Goal: Entertainment & Leisure: Consume media (video, audio)

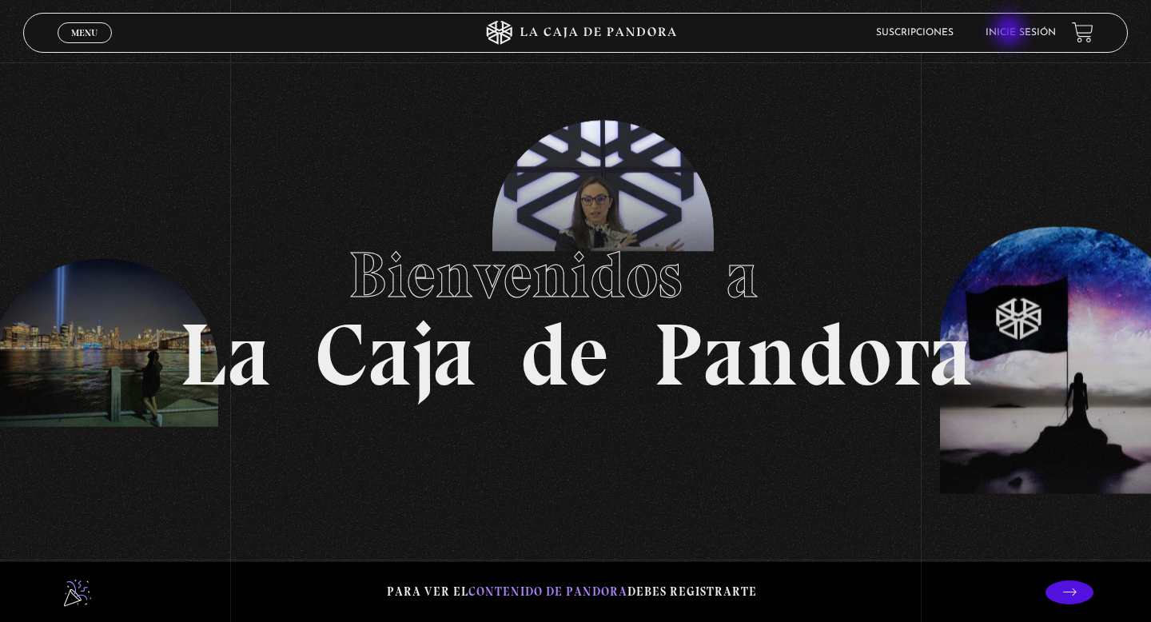
click at [1011, 32] on link "Inicie sesión" at bounding box center [1021, 33] width 70 height 10
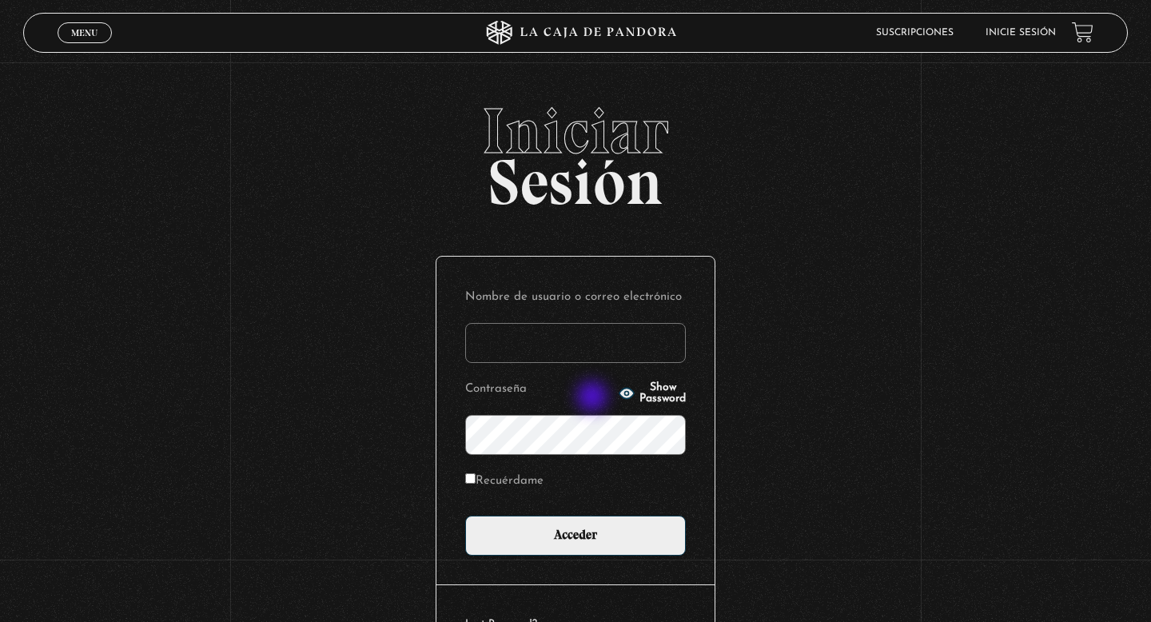
type input "danalv-86@hotmail.com"
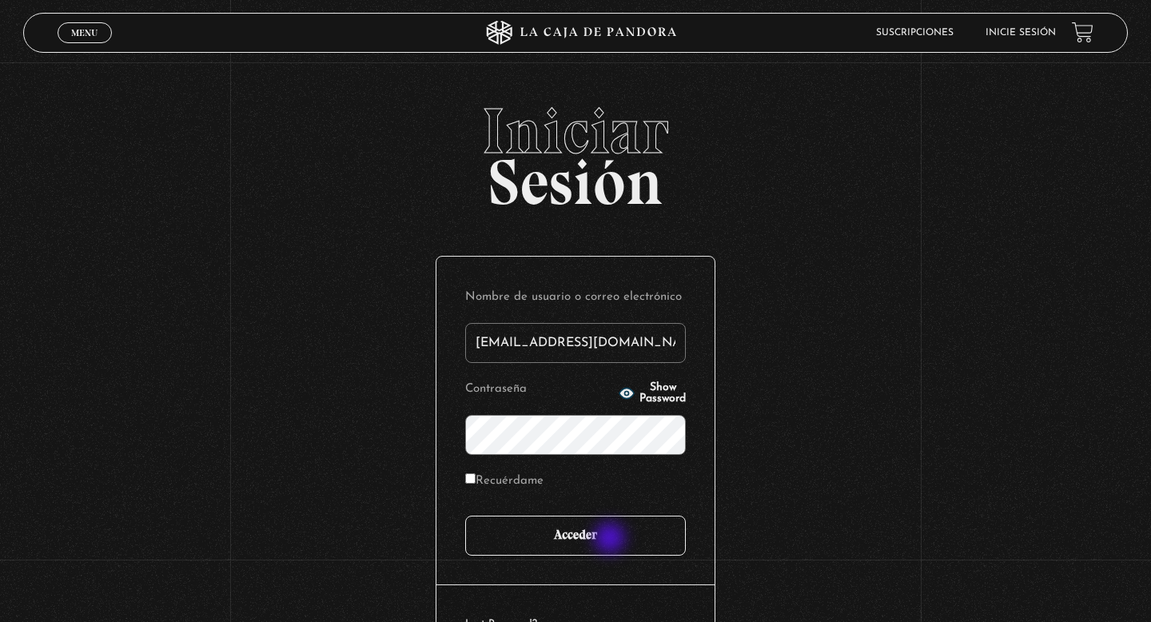
click at [612, 540] on input "Acceder" at bounding box center [575, 536] width 221 height 40
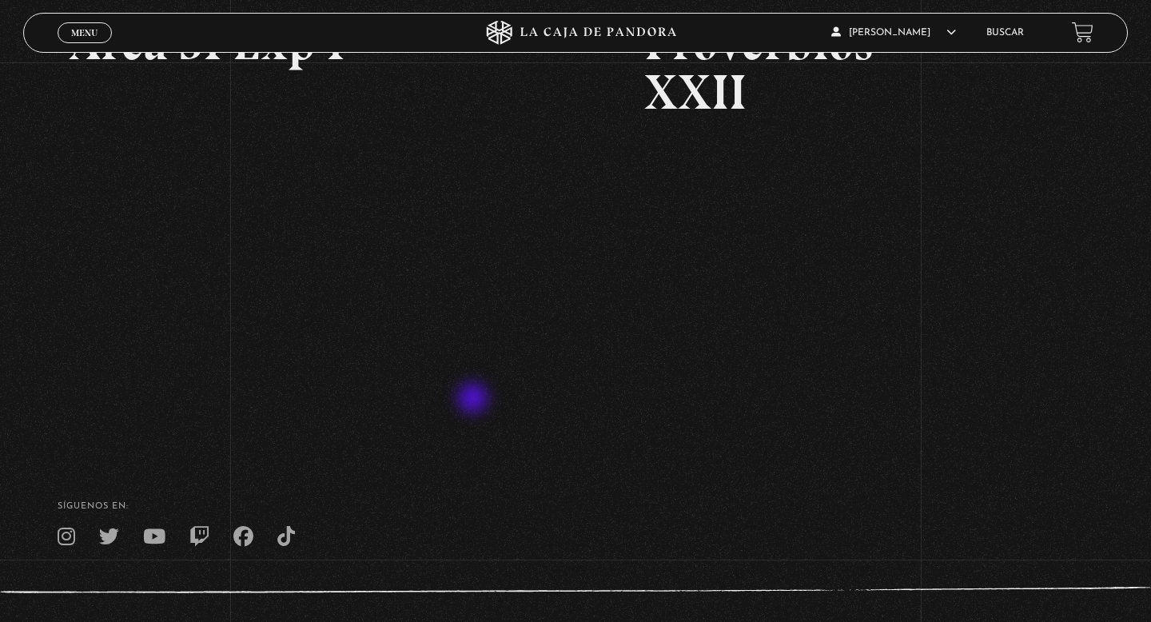
scroll to position [308, 0]
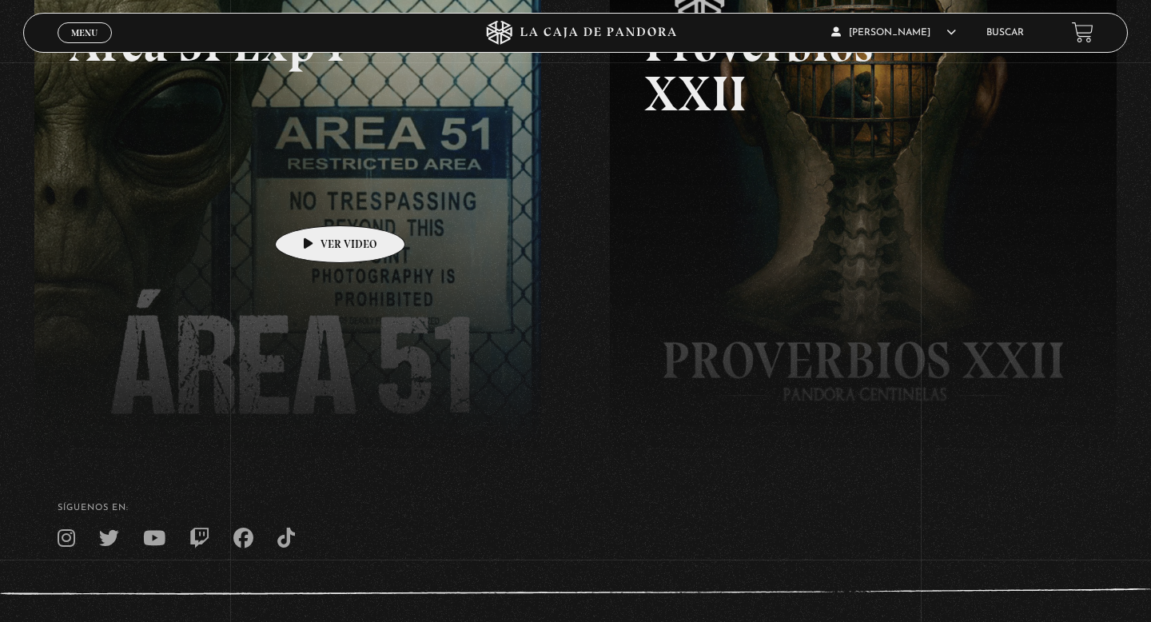
click at [315, 201] on link at bounding box center [609, 261] width 1151 height 622
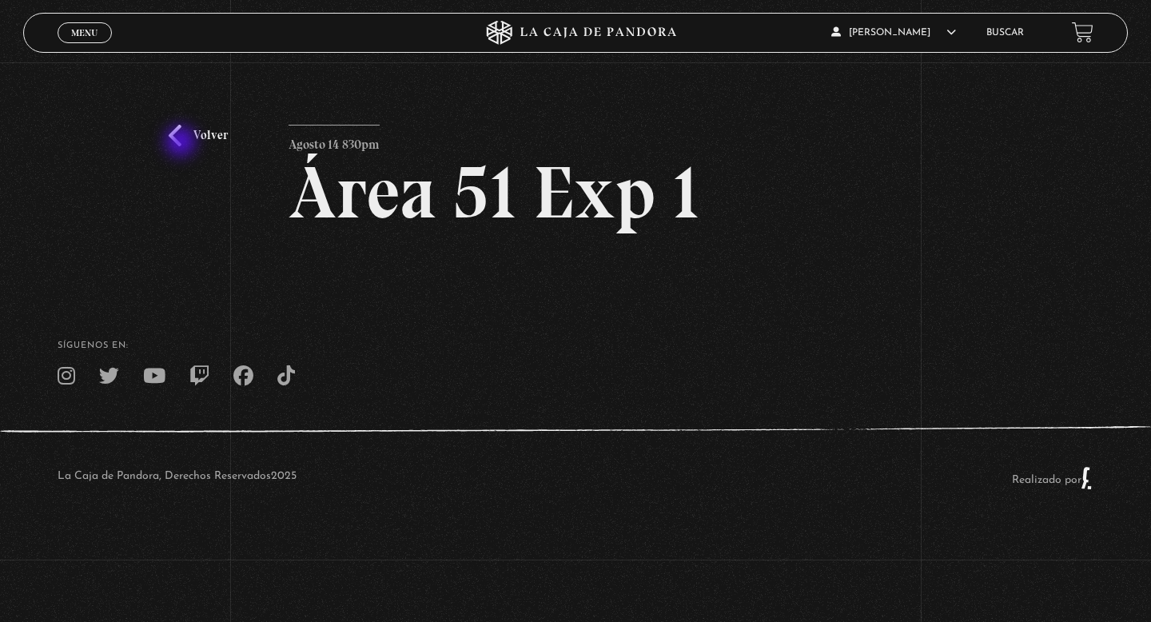
click at [182, 143] on link "Volver" at bounding box center [198, 136] width 59 height 22
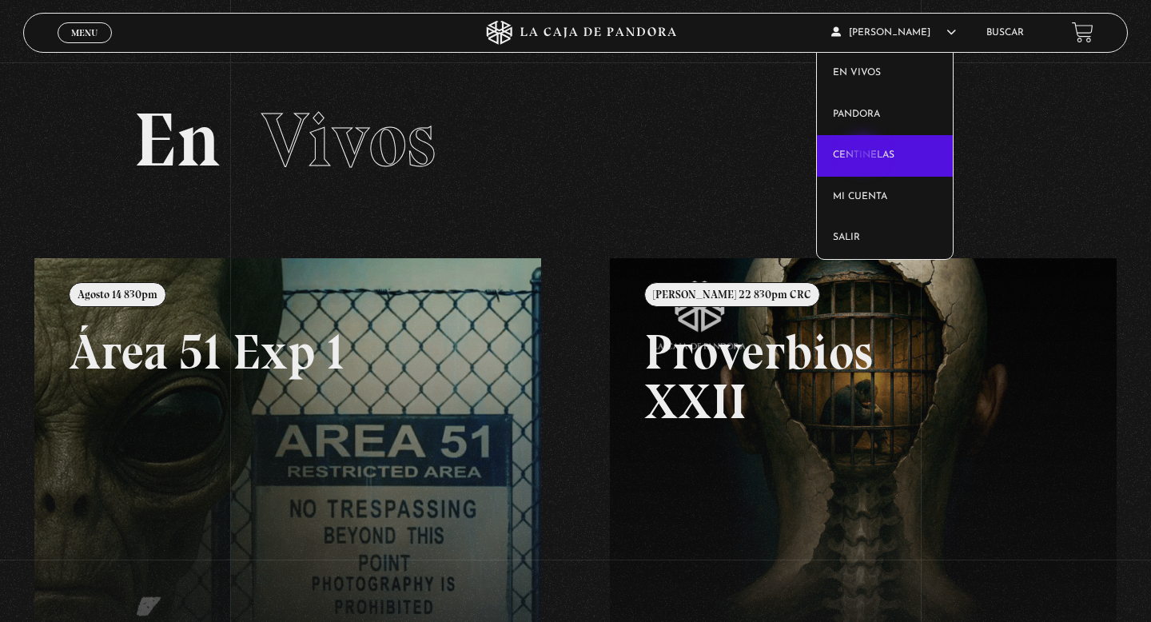
click at [865, 154] on link "Centinelas" at bounding box center [885, 156] width 137 height 42
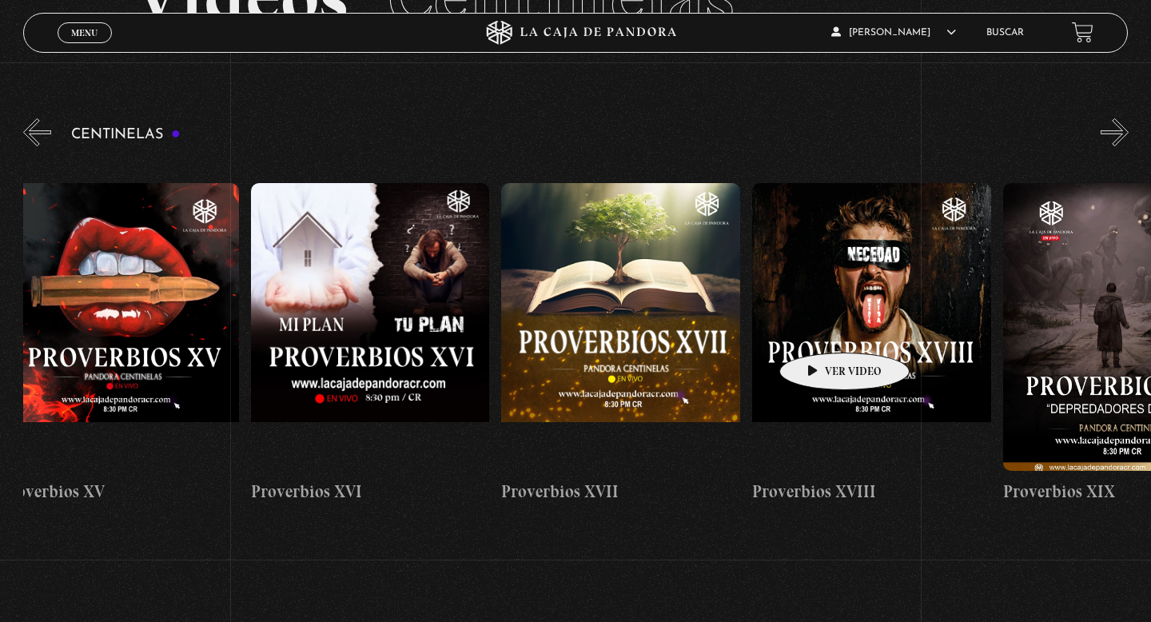
scroll to position [0, 4484]
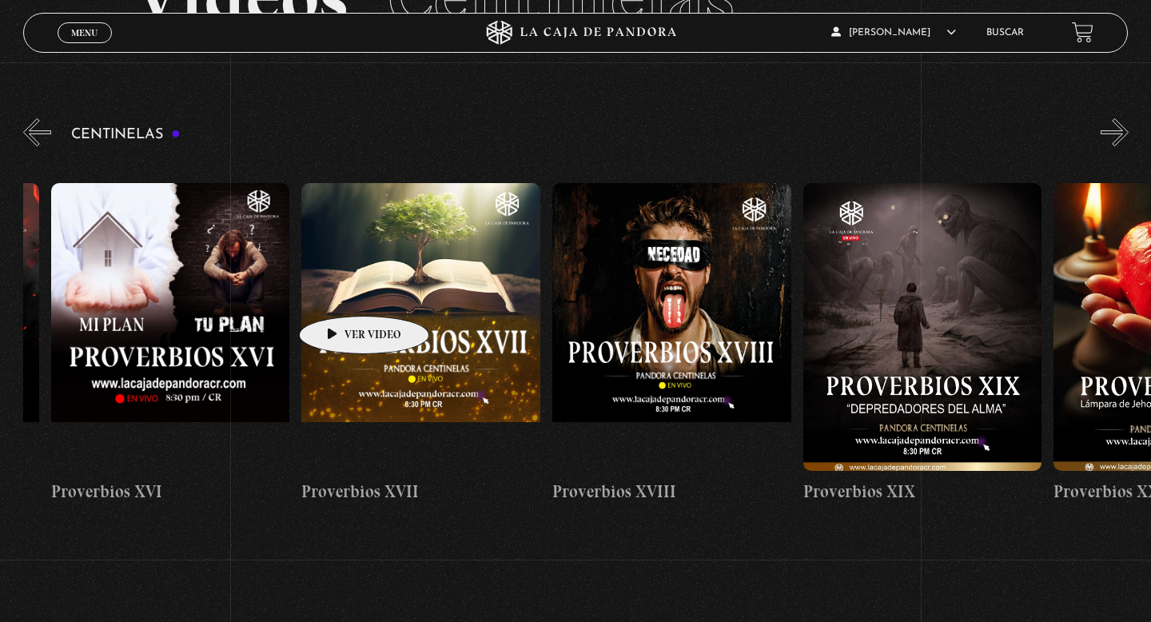
click at [360, 284] on figure at bounding box center [420, 327] width 239 height 288
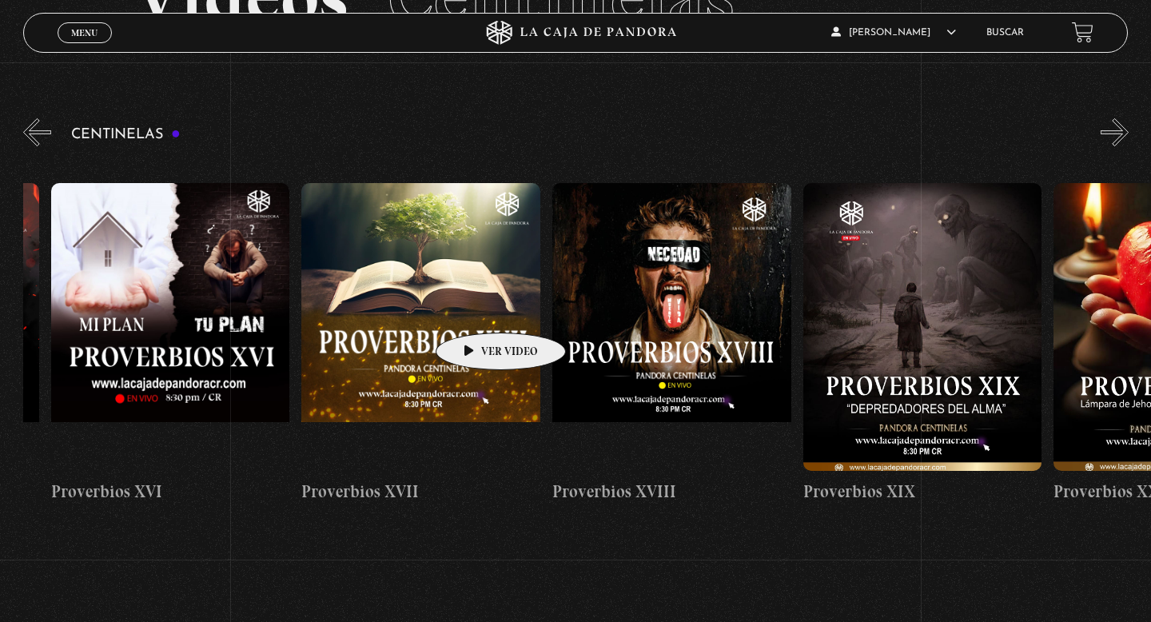
click at [476, 309] on figure at bounding box center [420, 327] width 239 height 288
